Goal: Task Accomplishment & Management: Complete application form

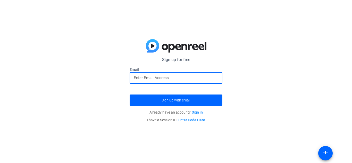
click at [171, 77] on input "email" at bounding box center [176, 78] width 85 height 6
click at [169, 78] on input "email" at bounding box center [176, 78] width 85 height 6
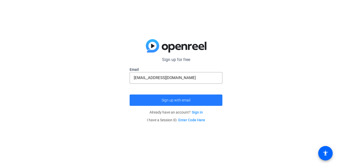
click at [179, 103] on span "submit" at bounding box center [176, 100] width 93 height 12
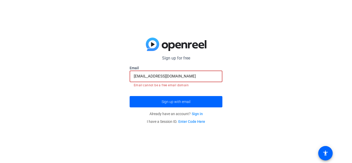
click at [189, 78] on input "[EMAIL_ADDRESS][DOMAIN_NAME]" at bounding box center [176, 76] width 85 height 6
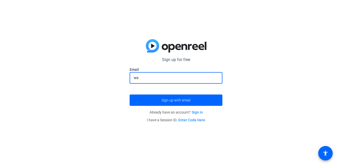
type input "w"
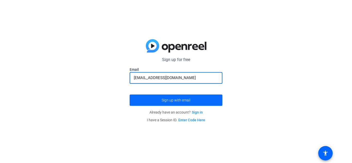
type input "[EMAIL_ADDRESS][DOMAIN_NAME]"
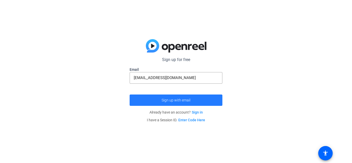
click at [169, 98] on span "submit" at bounding box center [176, 100] width 93 height 12
